Goal: Obtain resource: Obtain resource

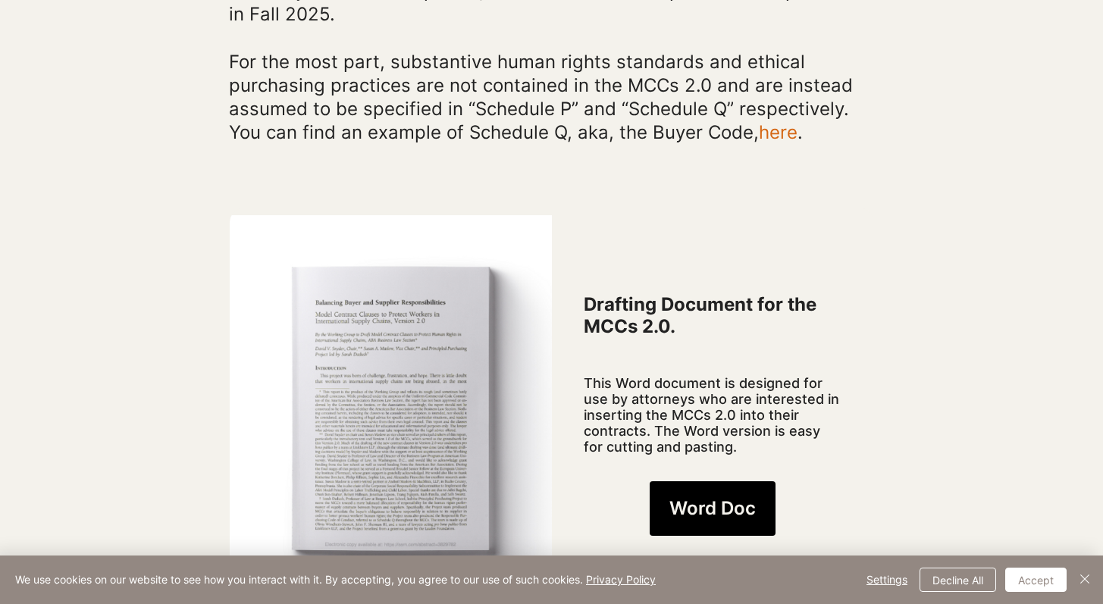
scroll to position [998, 0]
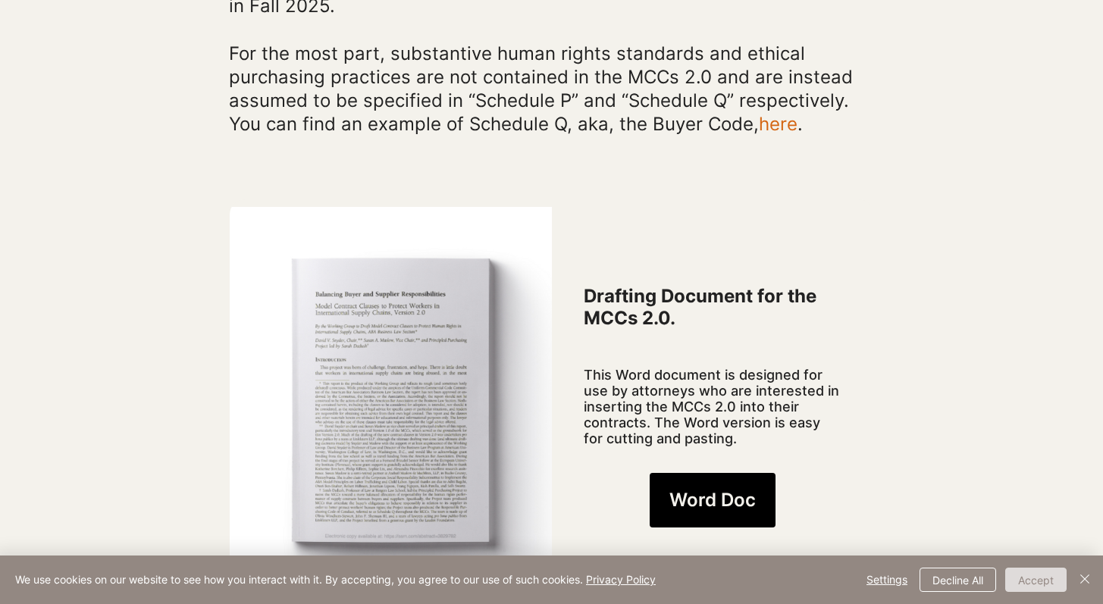
click at [1037, 589] on button "Accept" at bounding box center [1035, 580] width 61 height 24
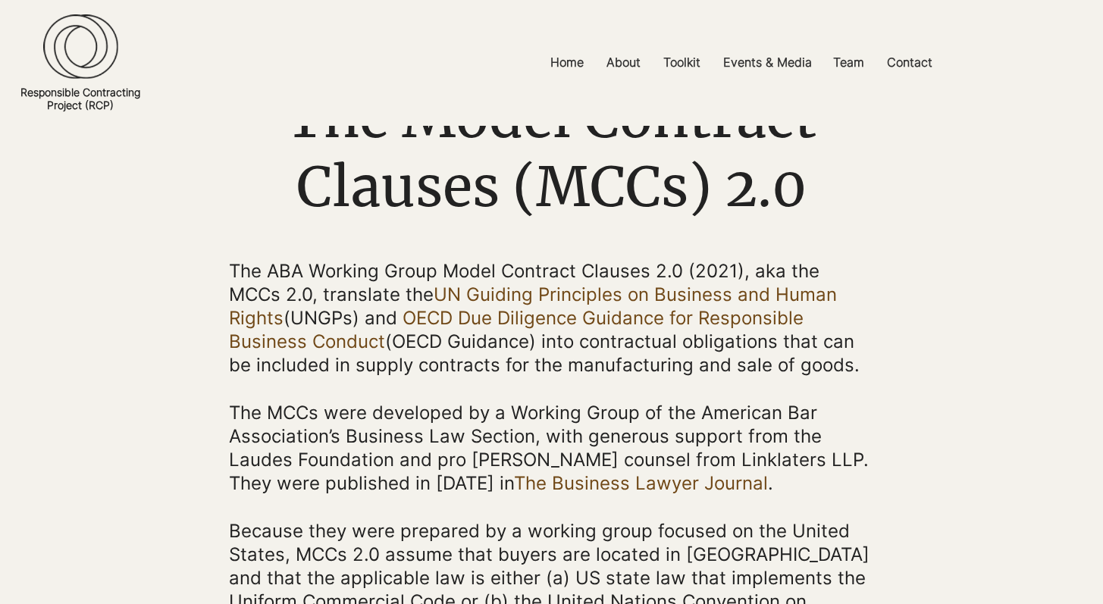
scroll to position [123, 0]
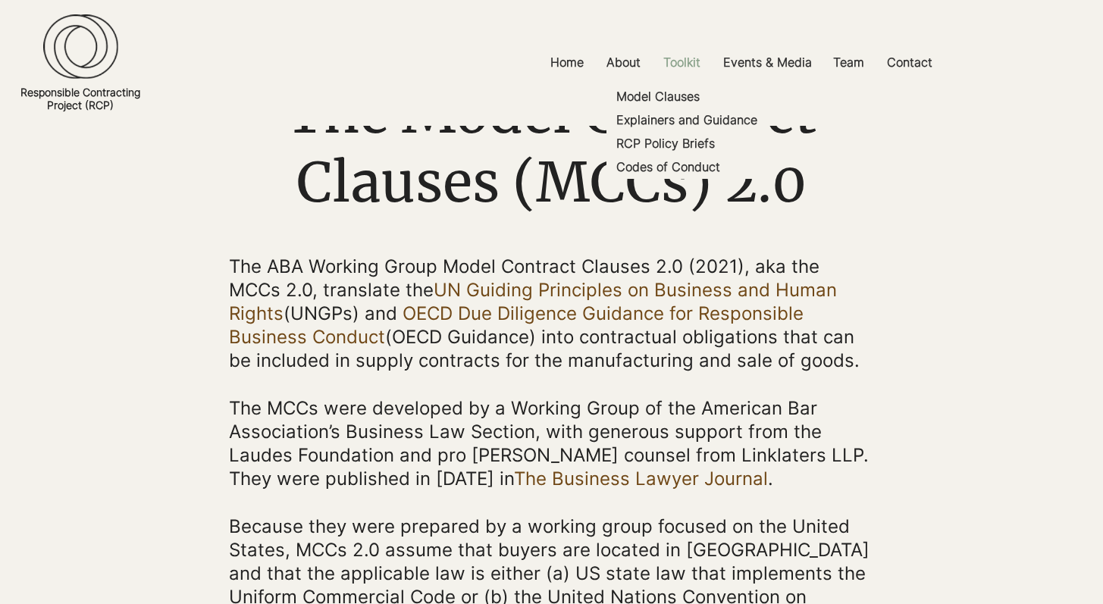
click at [688, 58] on p "Toolkit" at bounding box center [682, 62] width 52 height 34
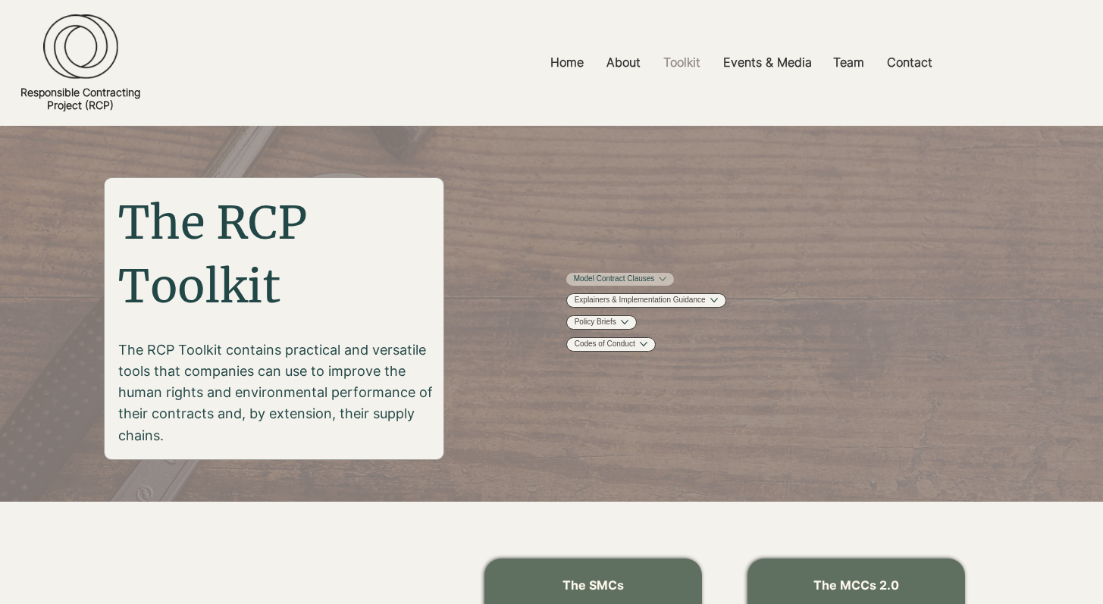
click at [655, 284] on link "Model Contract Clauses" at bounding box center [614, 279] width 81 height 11
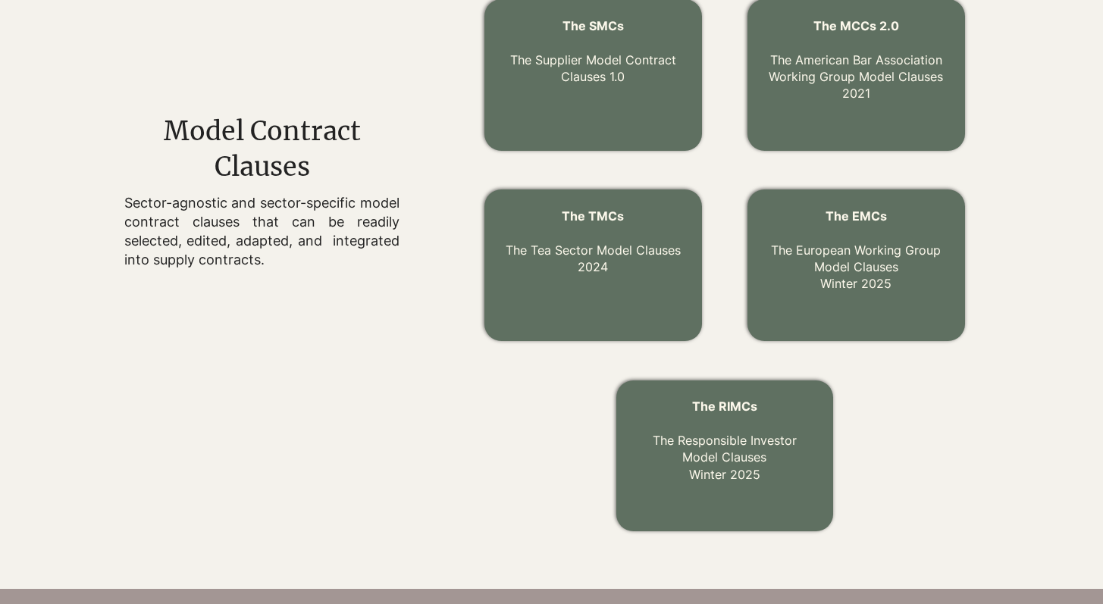
scroll to position [533, 0]
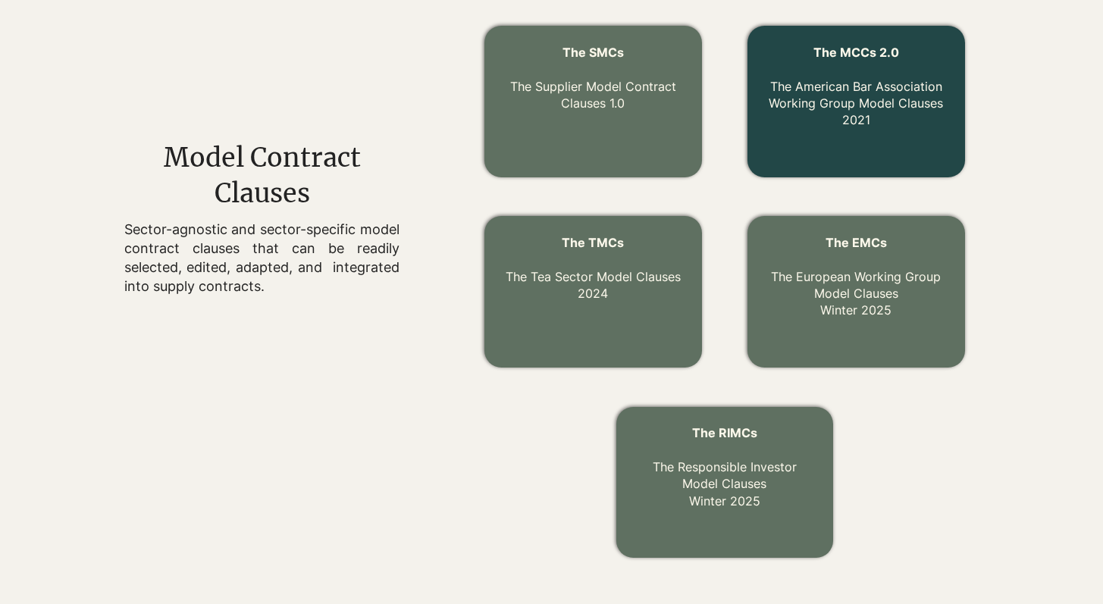
click at [834, 90] on link "The MCCs 2.0 The American Bar Association Working Group Model Clauses 2021" at bounding box center [856, 86] width 174 height 83
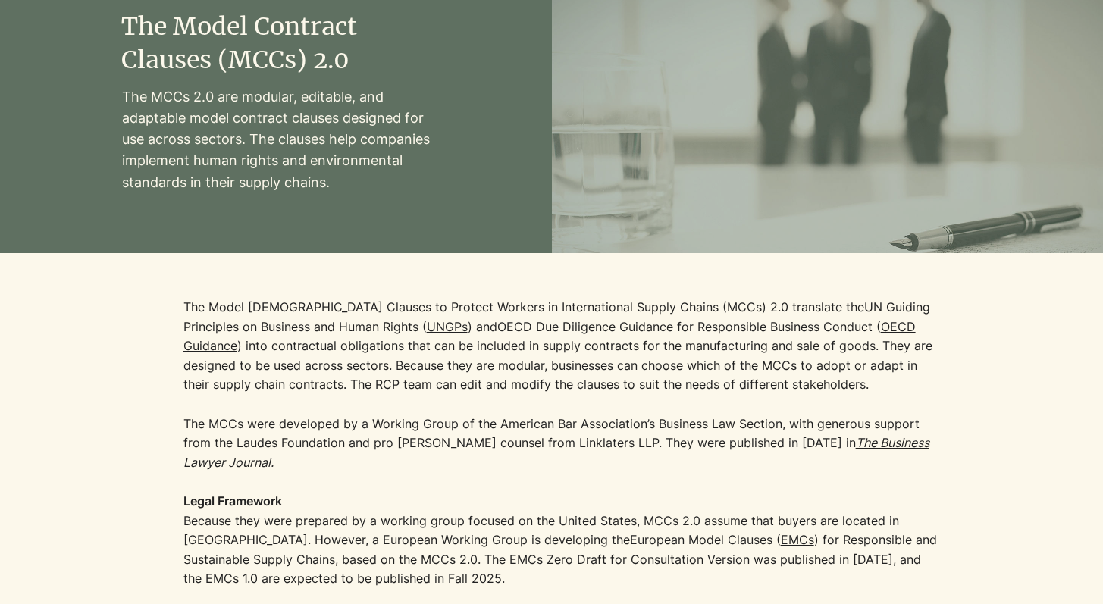
scroll to position [178, 0]
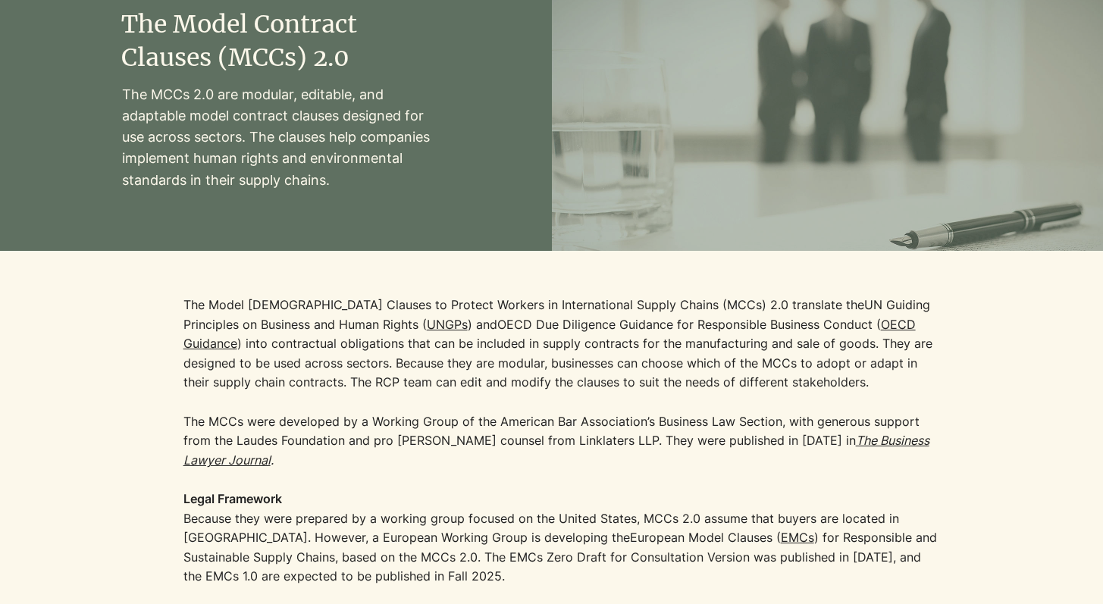
click at [703, 306] on p "The Model [DEMOGRAPHIC_DATA] Clauses to Protect Workers in International Supply…" at bounding box center [562, 344] width 758 height 97
click at [674, 392] on p "The Model [DEMOGRAPHIC_DATA] Clauses to Protect Workers in International Supply…" at bounding box center [562, 344] width 758 height 97
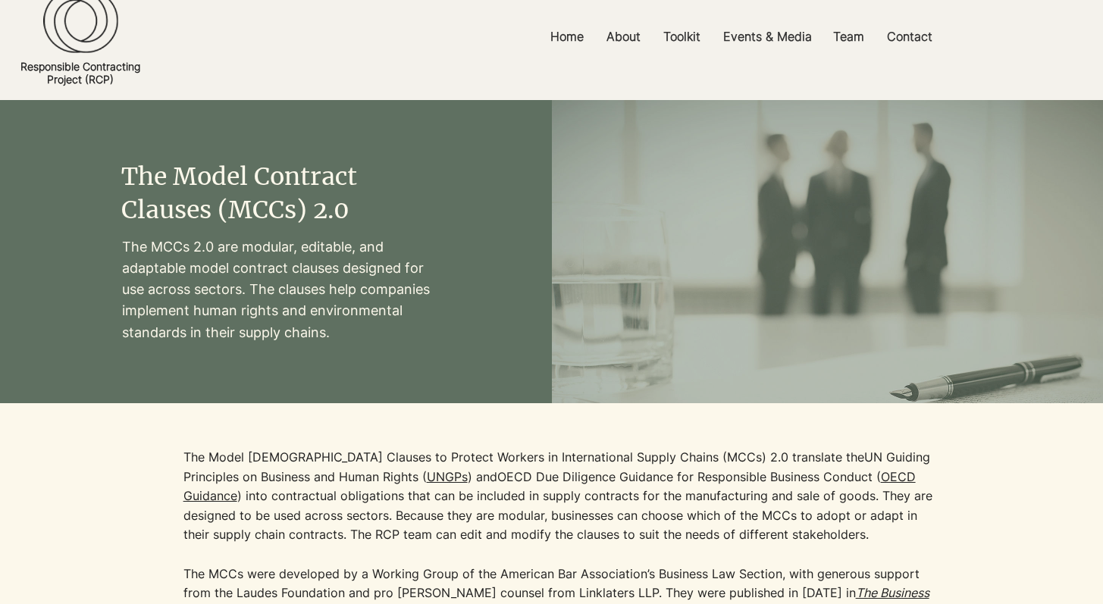
scroll to position [0, 0]
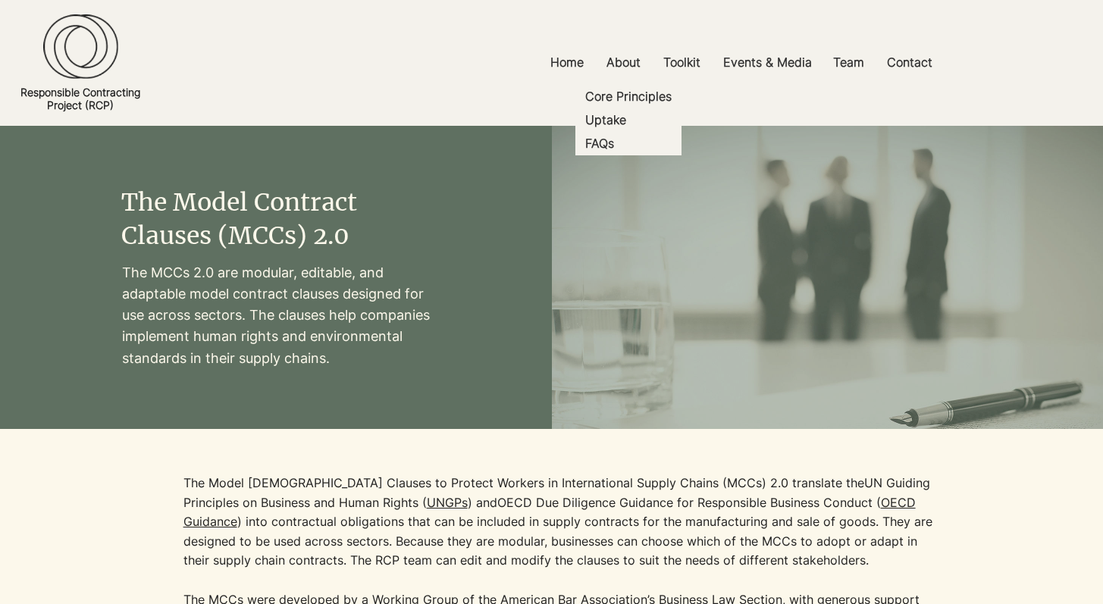
click at [513, 420] on div "main content" at bounding box center [276, 277] width 552 height 303
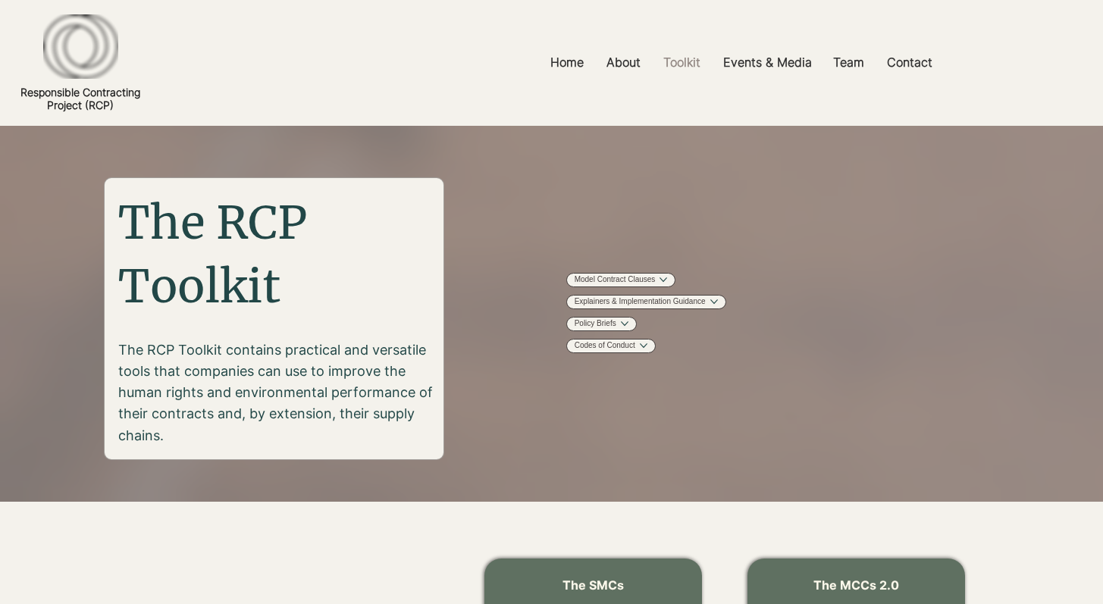
scroll to position [533, 0]
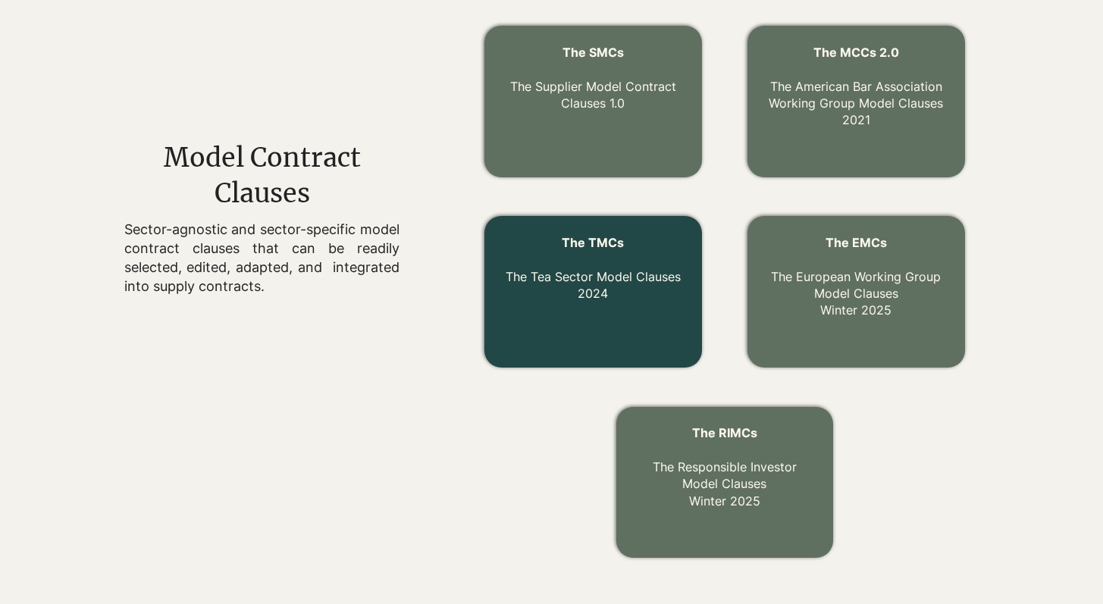
click at [630, 298] on p "The TMCs The Tea Sector Model Clauses 2024" at bounding box center [593, 268] width 183 height 68
click at [606, 239] on span "The TMCs" at bounding box center [593, 242] width 62 height 15
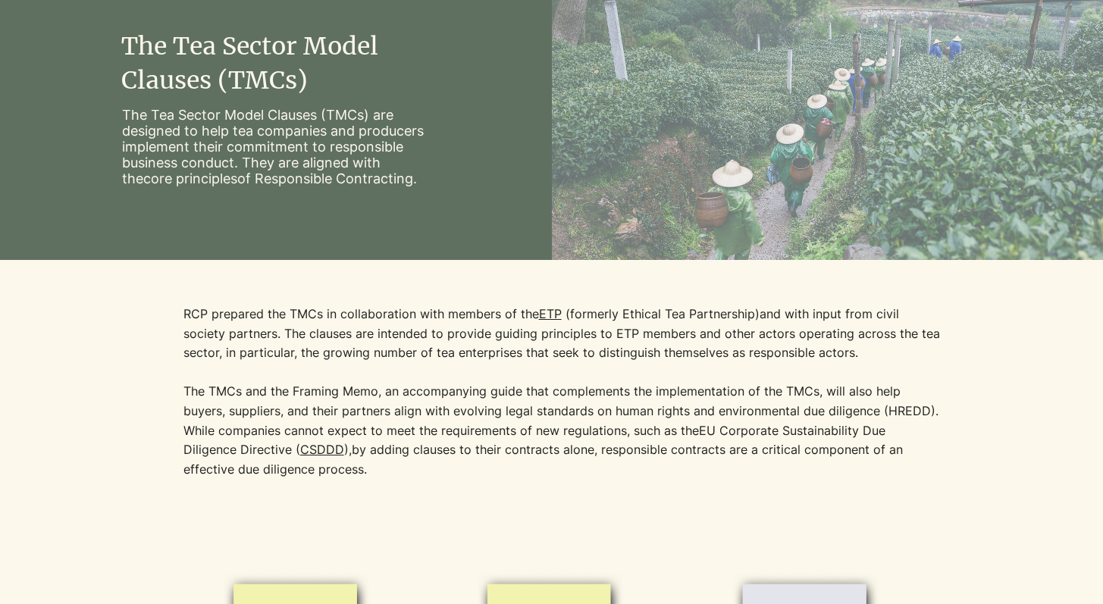
scroll to position [165, 0]
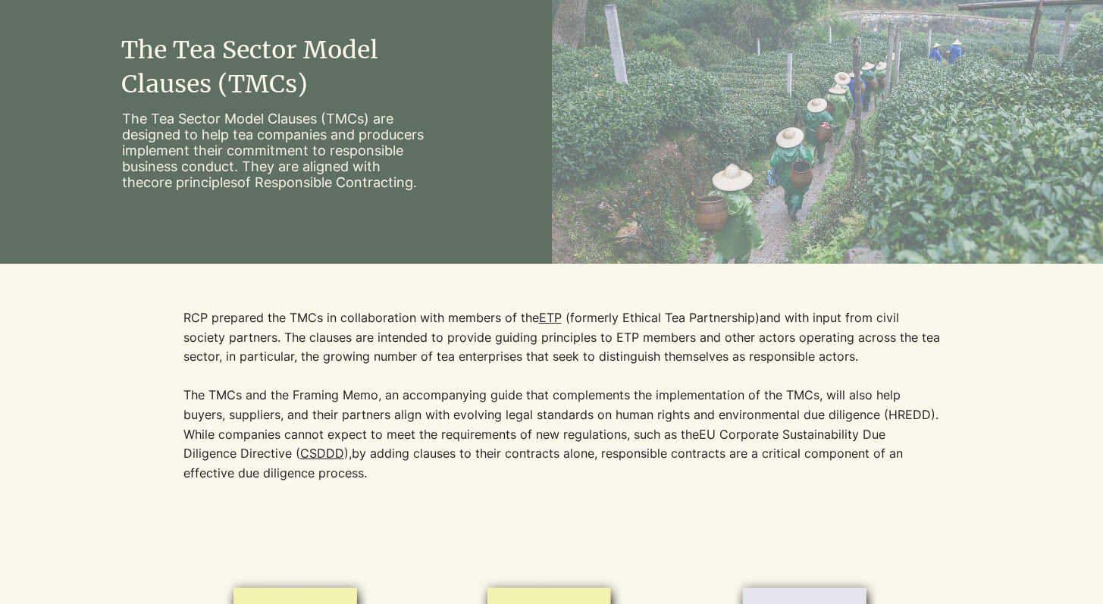
click at [555, 315] on span "ETP" at bounding box center [550, 317] width 23 height 15
